Goal: Transaction & Acquisition: Purchase product/service

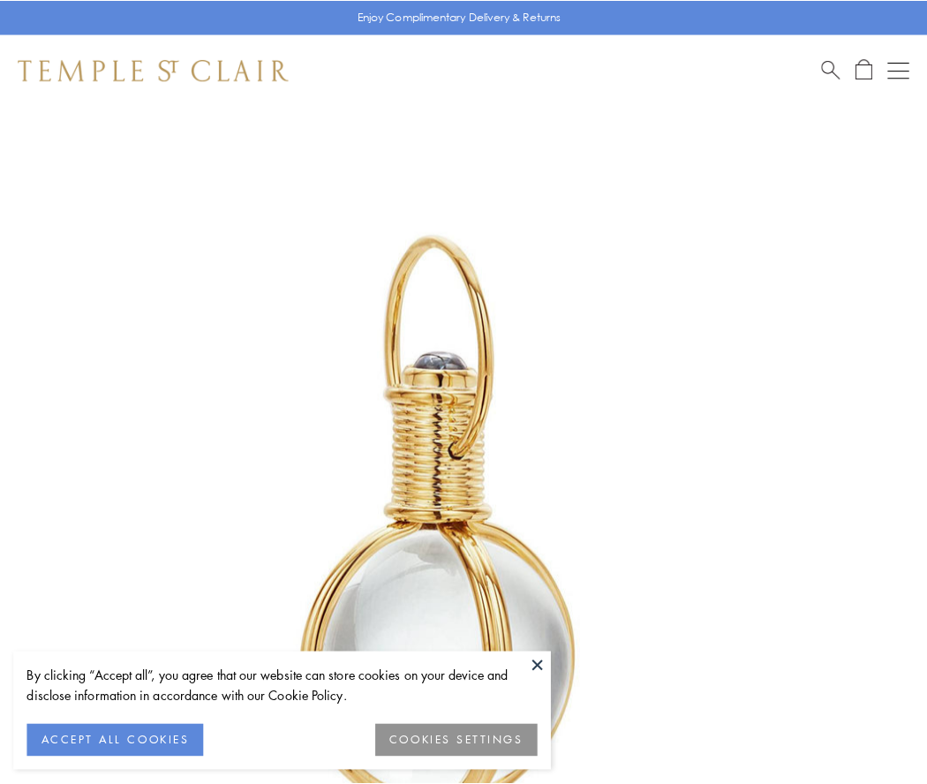
scroll to position [461, 0]
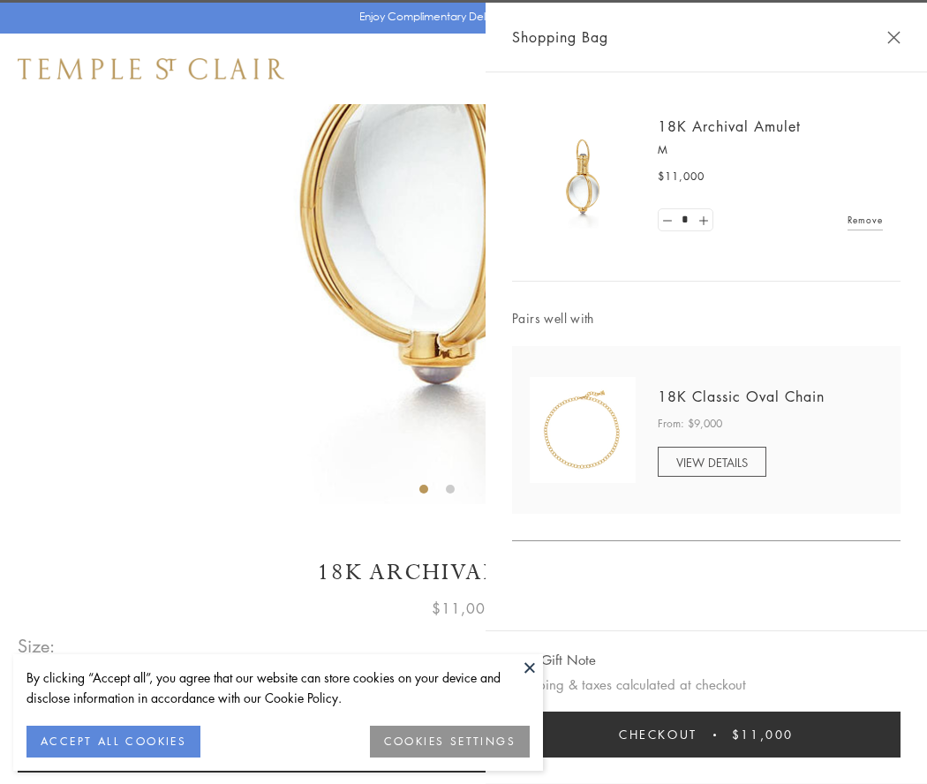
click at [706, 735] on button "Checkout $11,000" at bounding box center [706, 735] width 389 height 46
